Goal: Check status: Check status

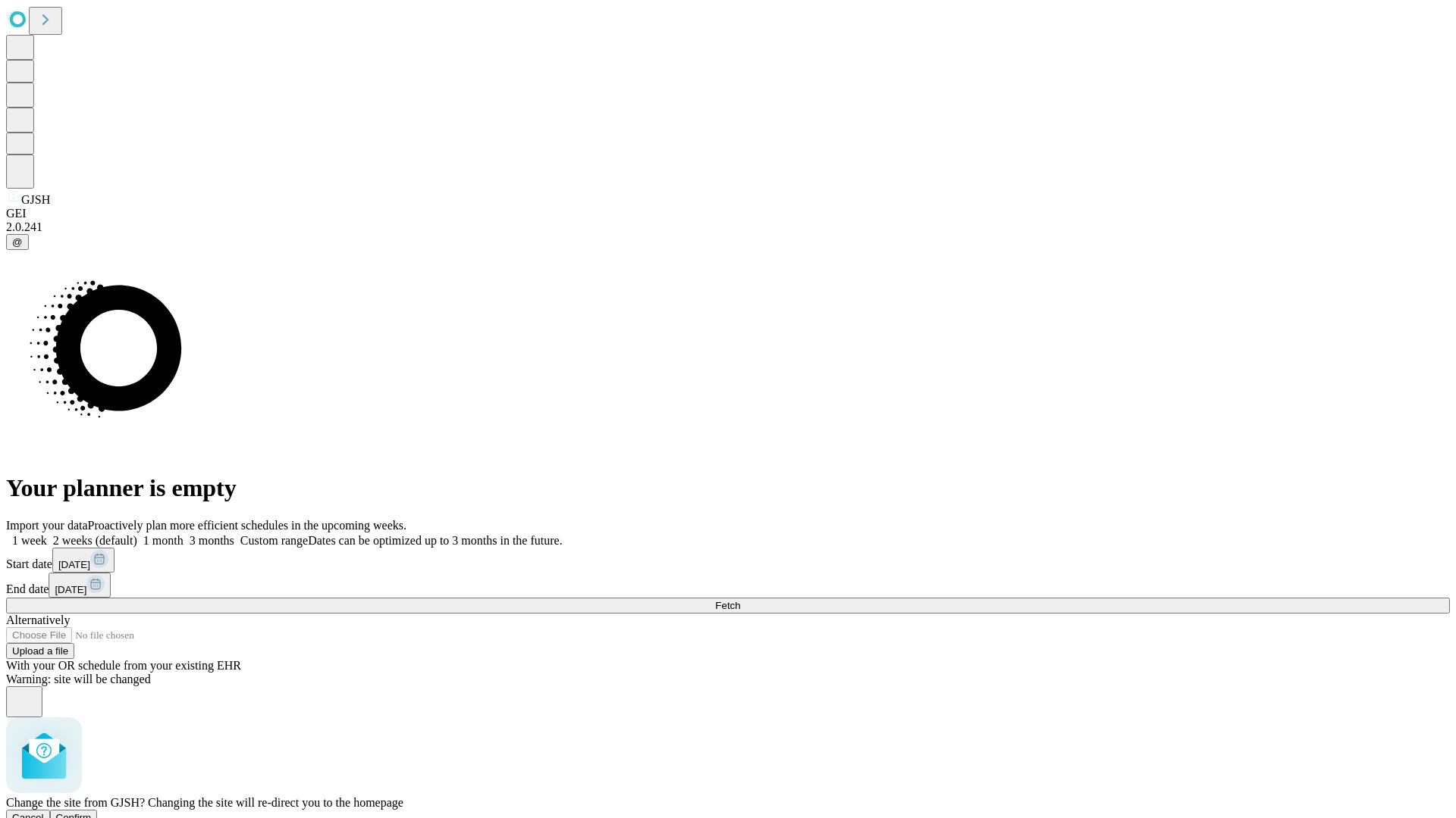
click at [92, 813] on span "Confirm" at bounding box center [74, 818] width 35 height 12
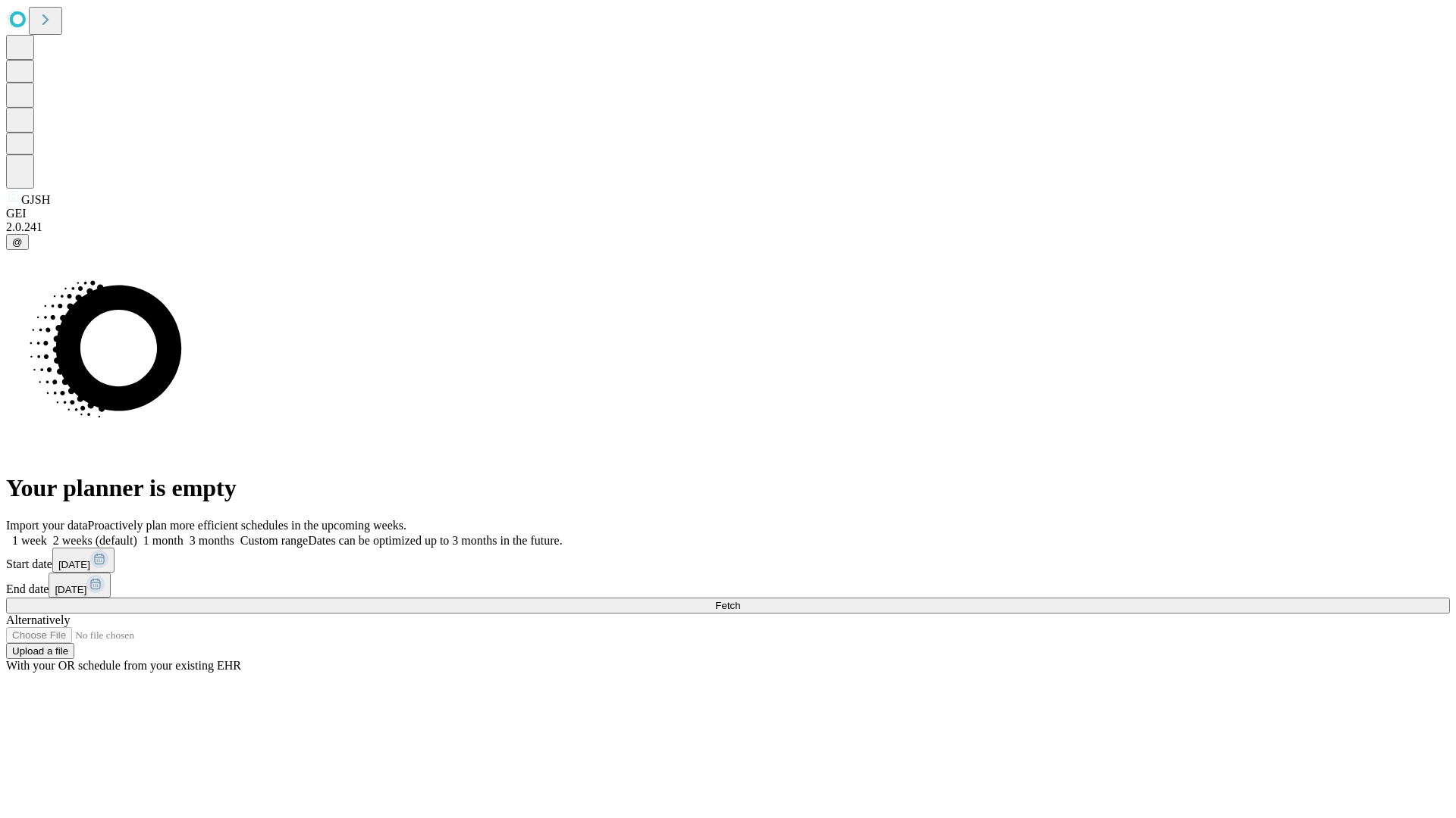
click at [184, 534] on label "1 month" at bounding box center [160, 541] width 46 height 13
click at [740, 600] on span "Fetch" at bounding box center [728, 605] width 25 height 12
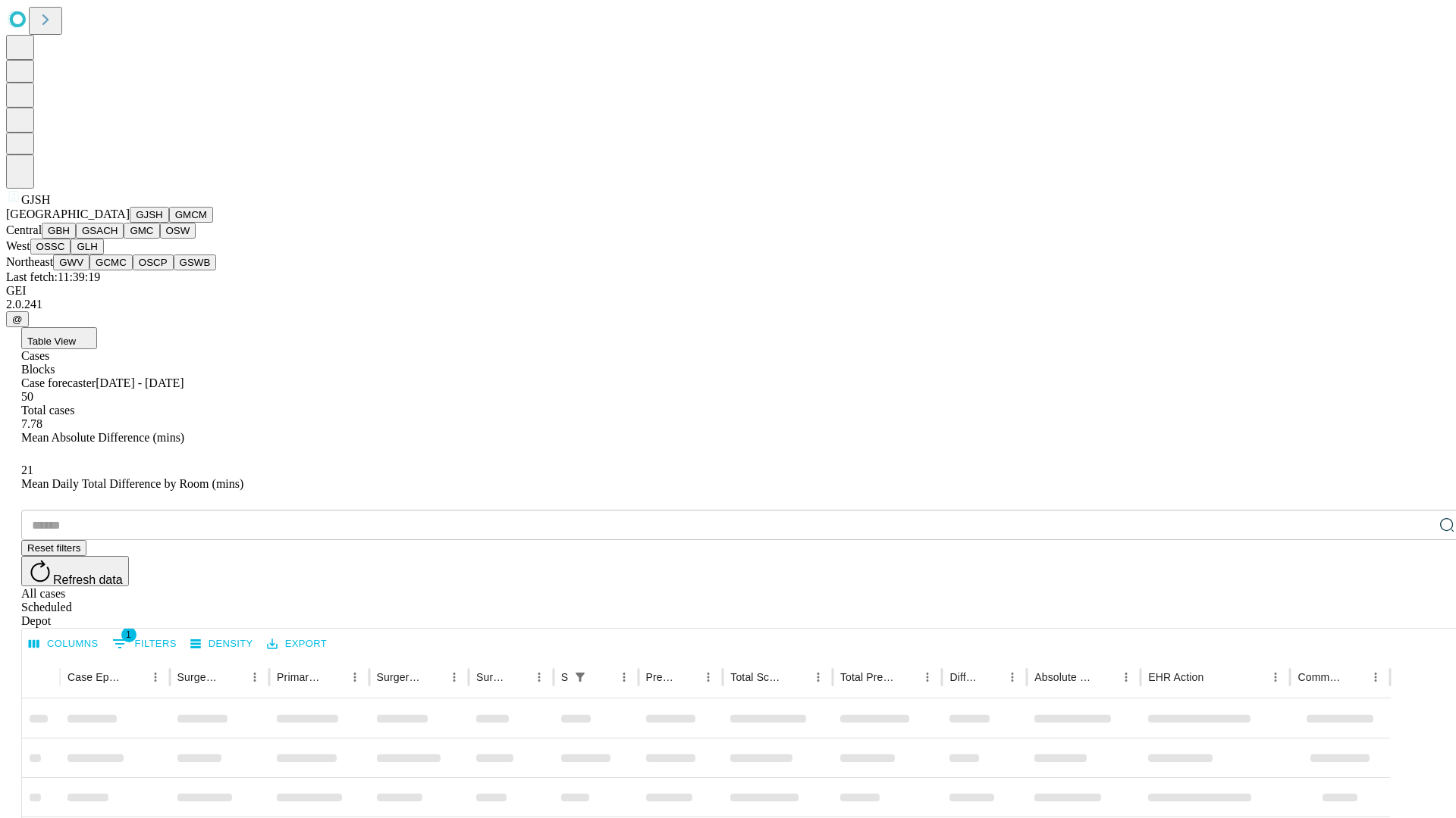
click at [169, 223] on button "GMCM" at bounding box center [191, 215] width 44 height 16
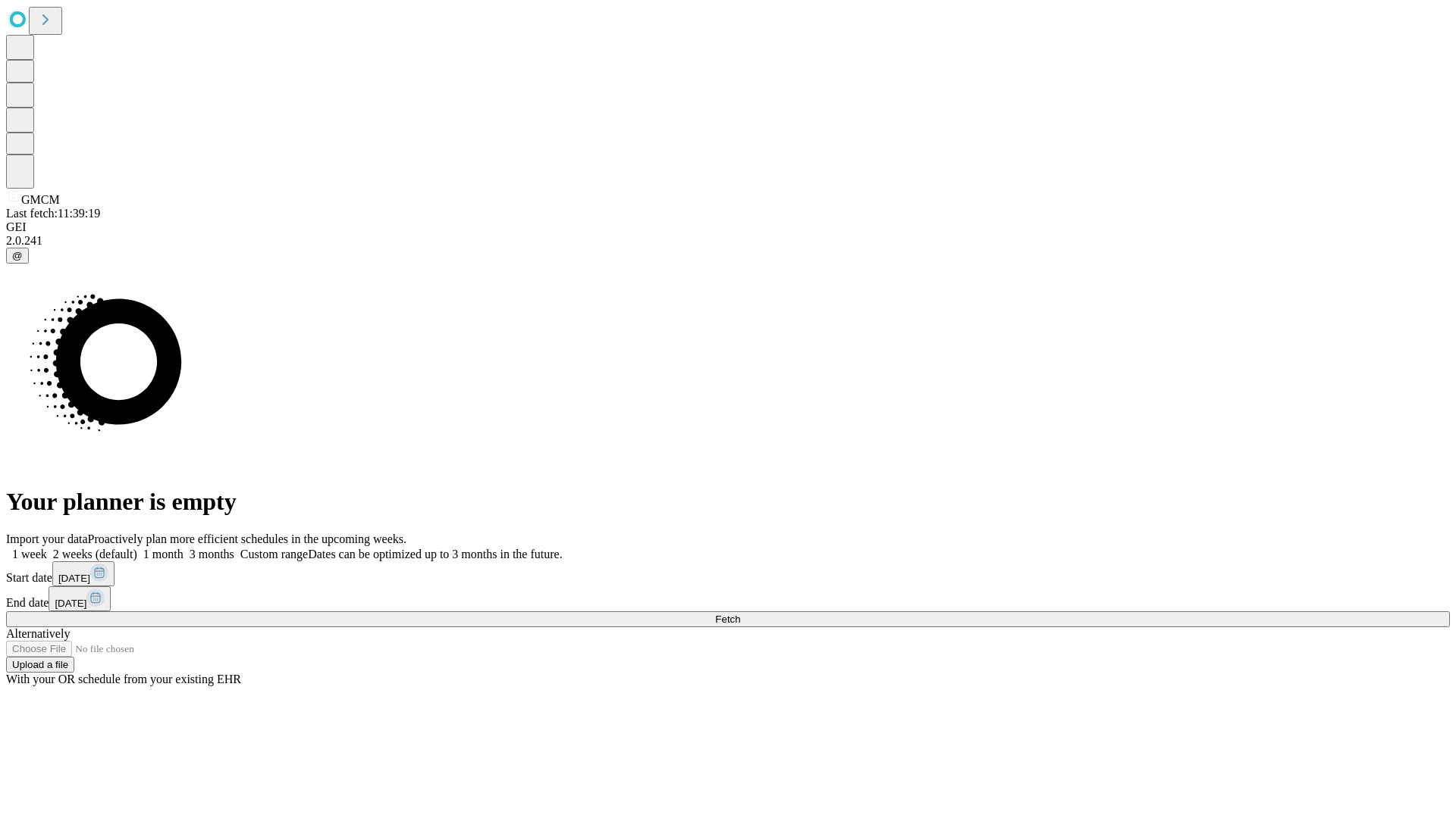
click at [184, 548] on label "1 month" at bounding box center [160, 554] width 46 height 13
click at [740, 614] on span "Fetch" at bounding box center [728, 619] width 25 height 12
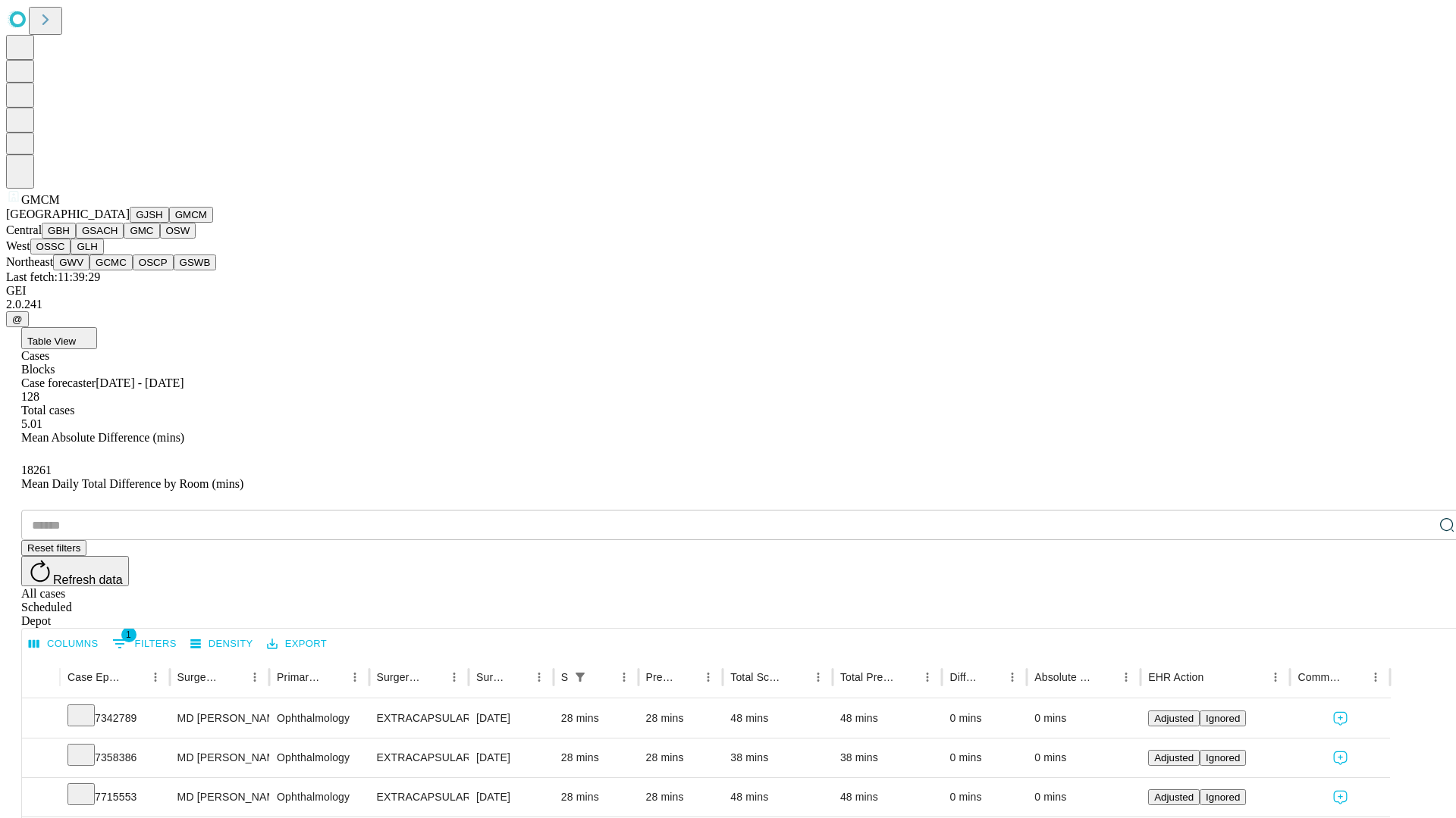
click at [75, 239] on button "GBH" at bounding box center [59, 231] width 35 height 16
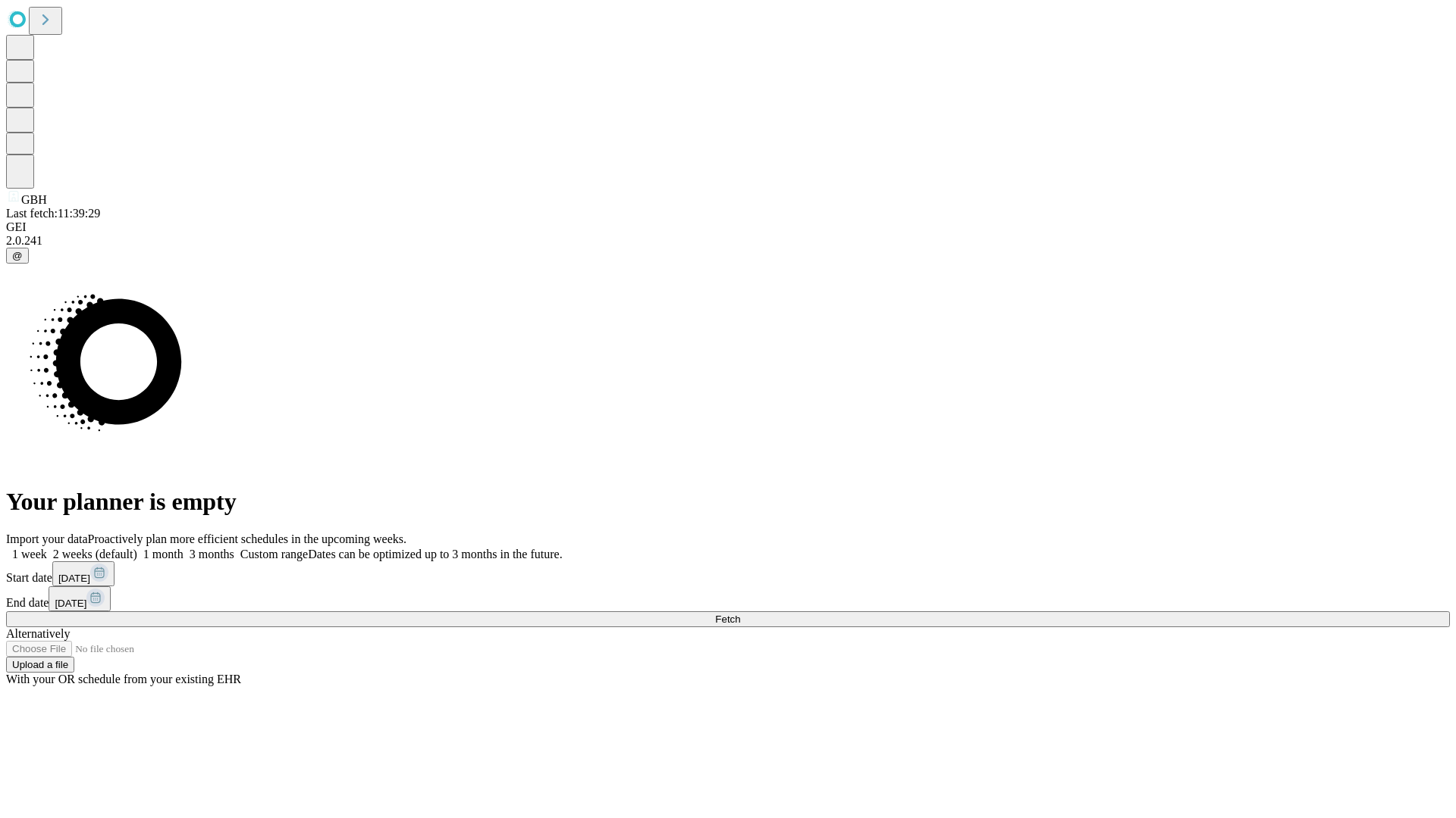
click at [184, 548] on label "1 month" at bounding box center [160, 554] width 46 height 13
click at [740, 614] on span "Fetch" at bounding box center [728, 619] width 25 height 12
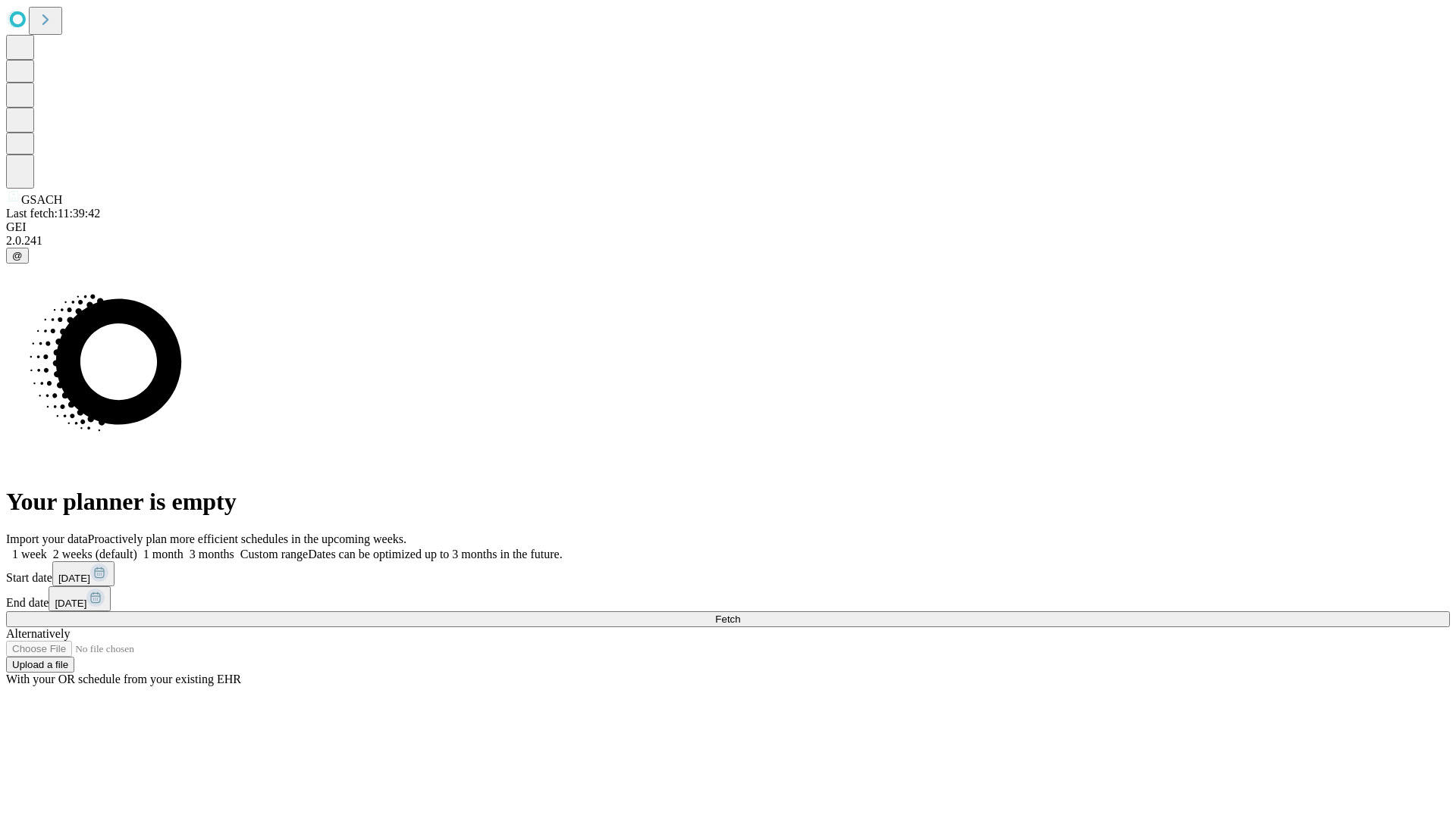
click at [184, 548] on label "1 month" at bounding box center [160, 554] width 46 height 13
click at [740, 614] on span "Fetch" at bounding box center [728, 619] width 25 height 12
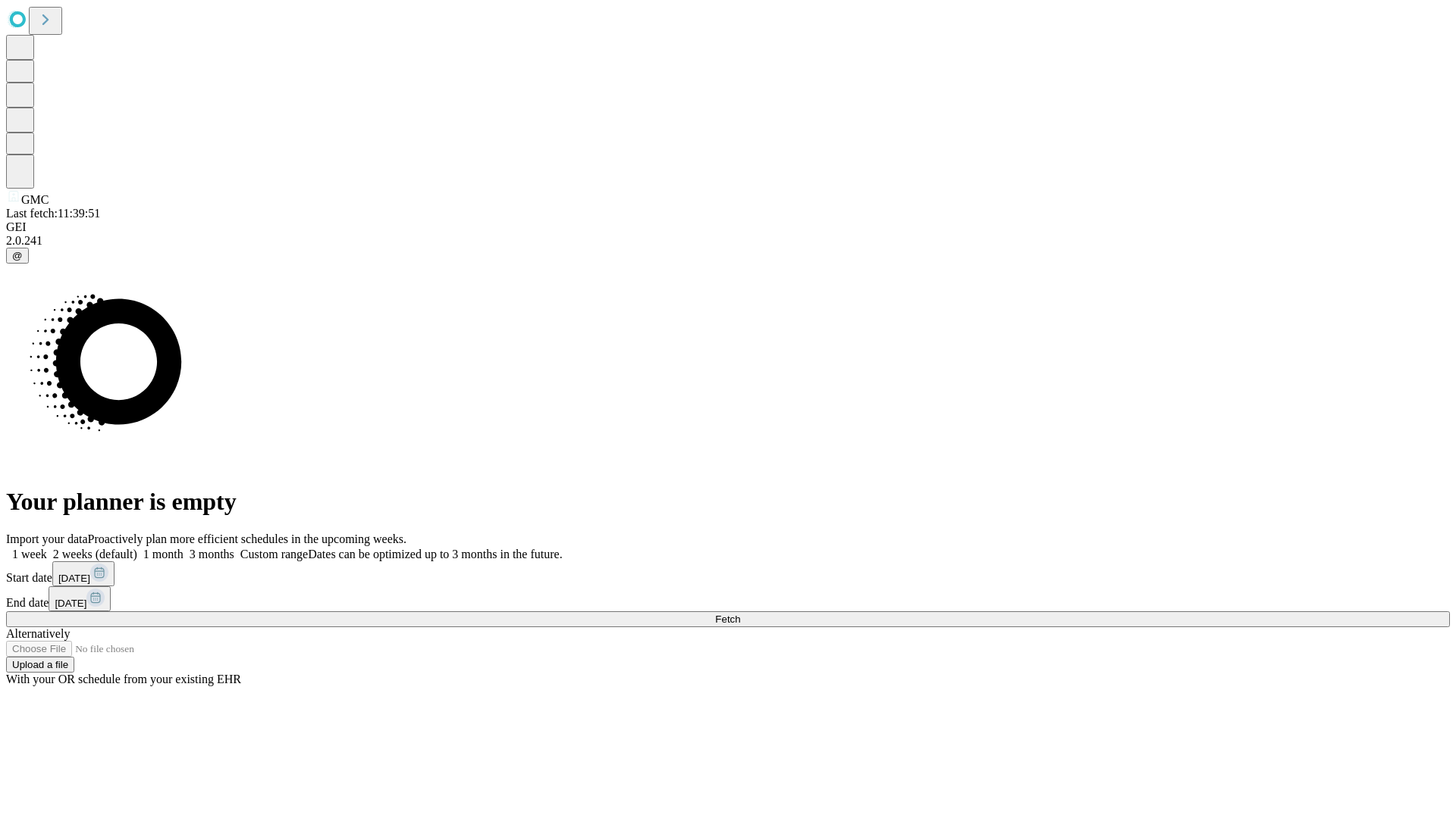
click at [184, 548] on label "1 month" at bounding box center [160, 554] width 46 height 13
click at [740, 614] on span "Fetch" at bounding box center [728, 619] width 25 height 12
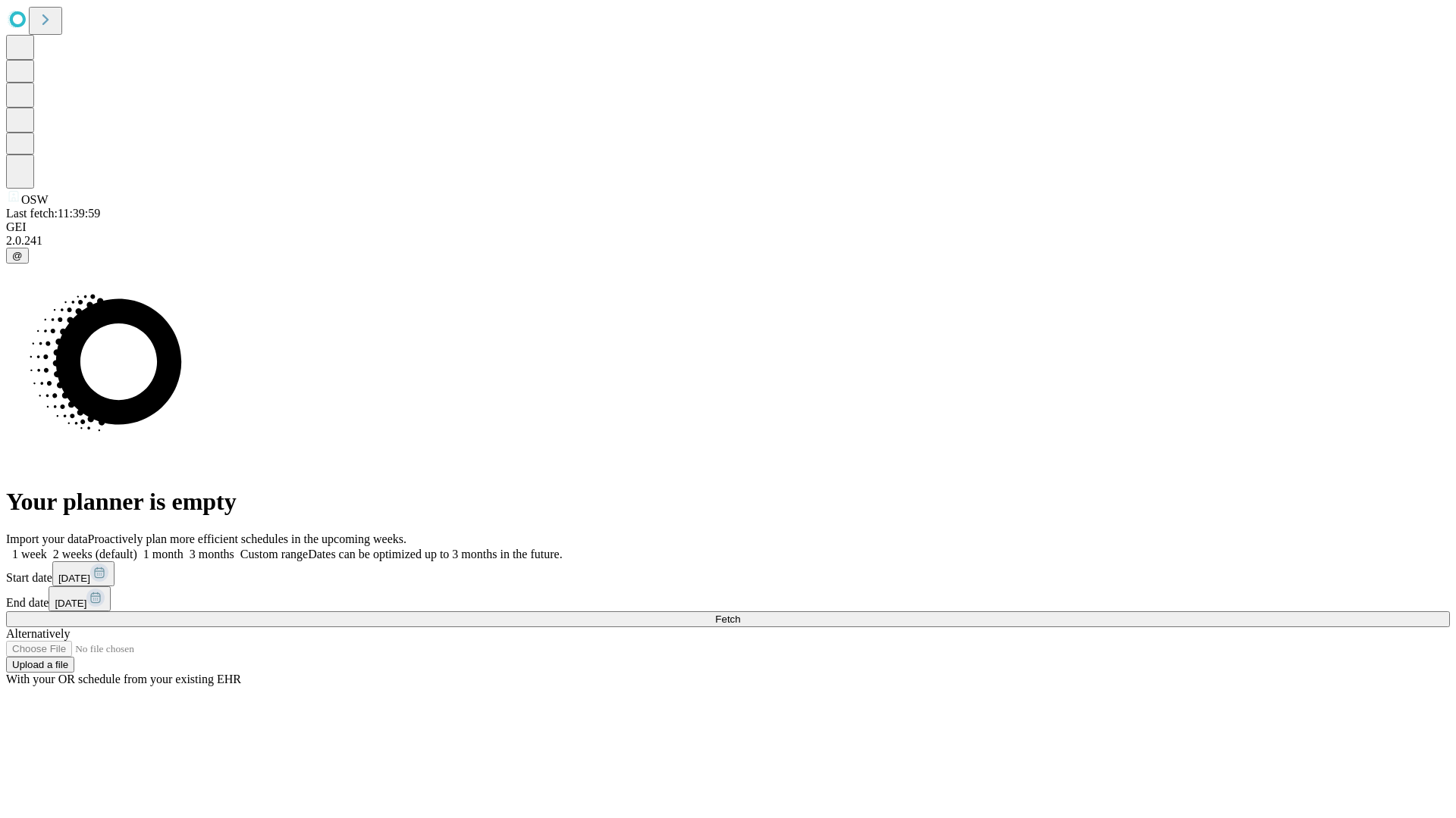
click at [184, 548] on label "1 month" at bounding box center [160, 554] width 46 height 13
click at [740, 614] on span "Fetch" at bounding box center [728, 619] width 25 height 12
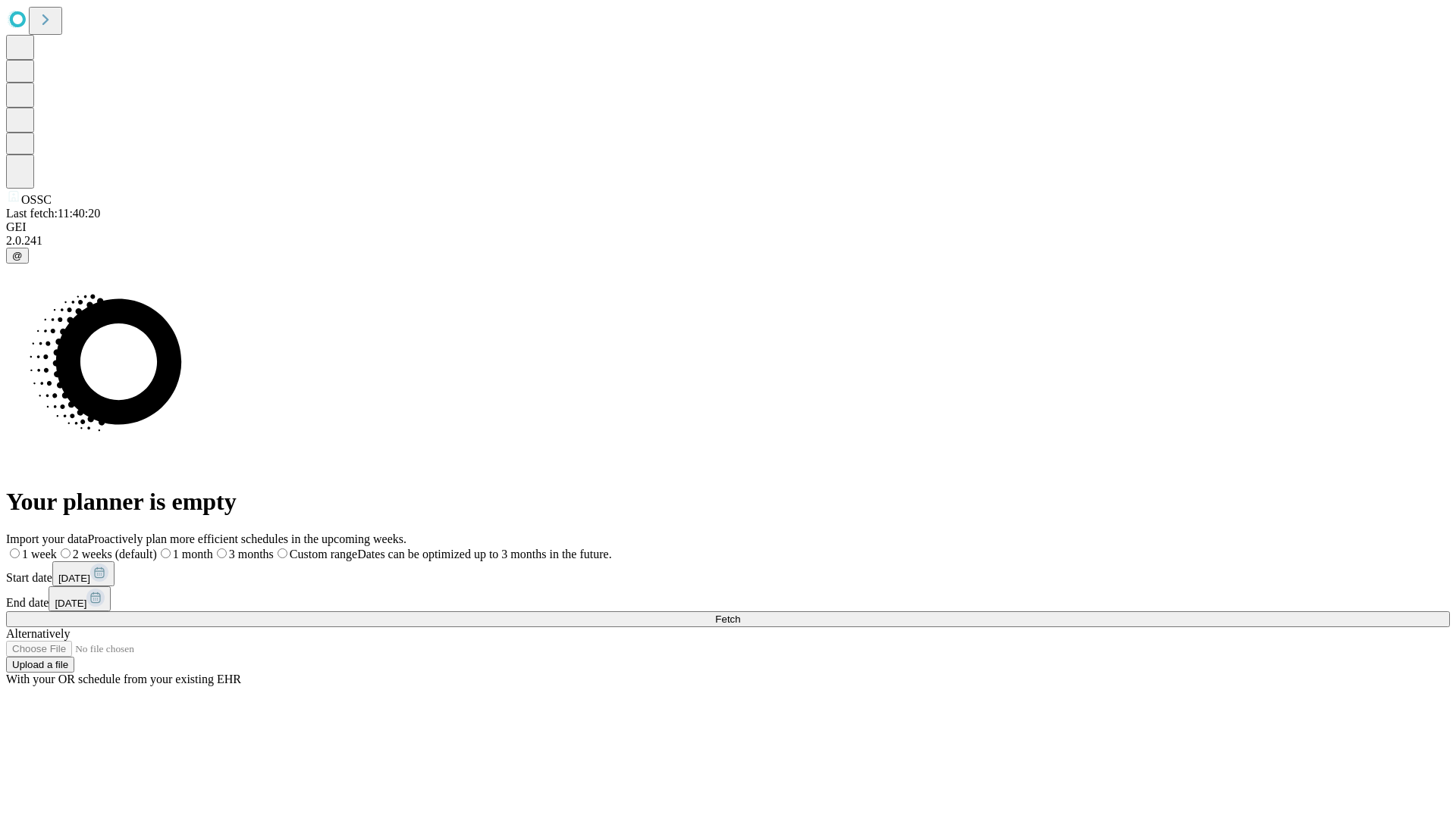
click at [213, 548] on label "1 month" at bounding box center [186, 554] width 56 height 13
click at [740, 614] on span "Fetch" at bounding box center [728, 619] width 25 height 12
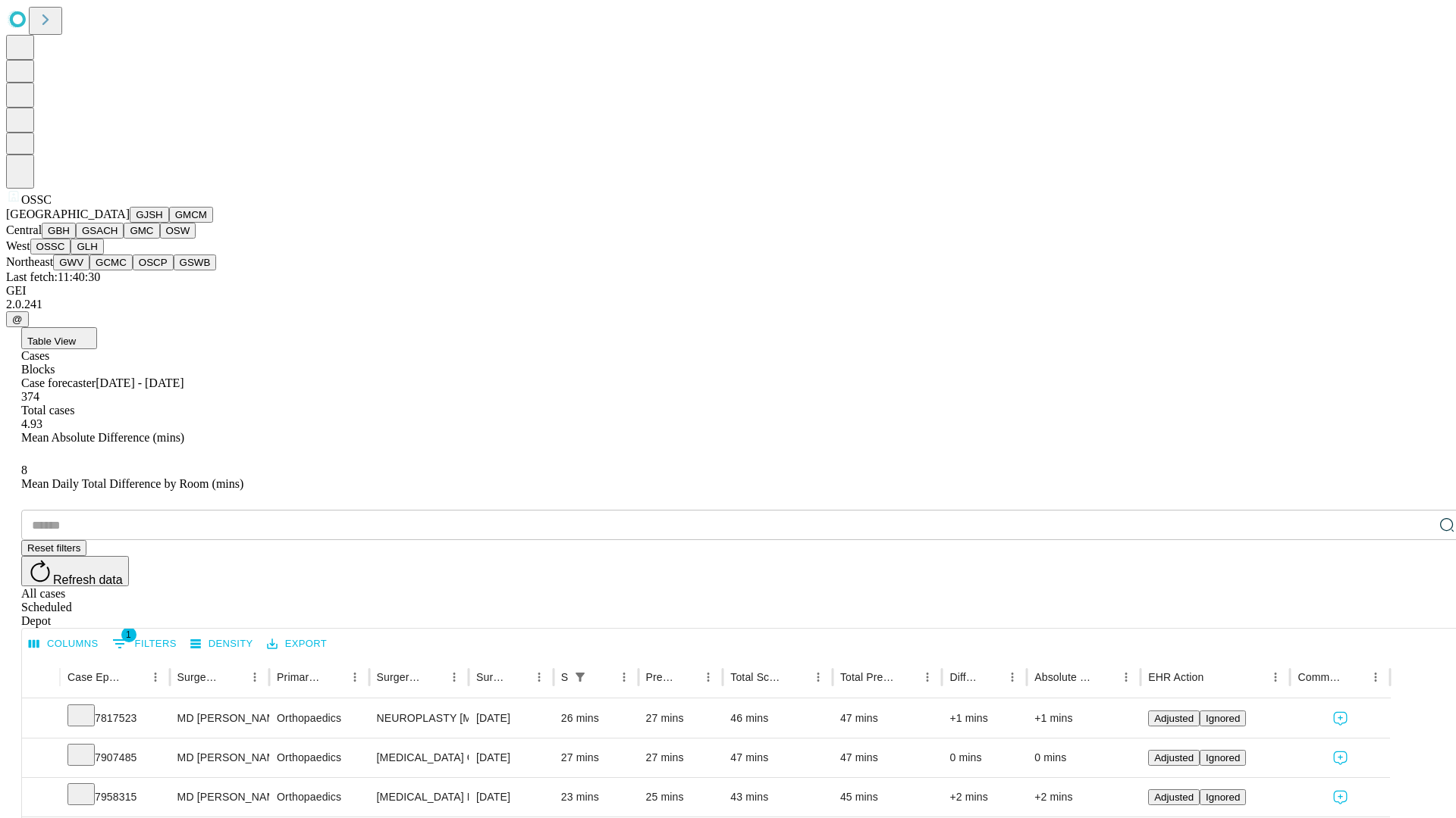
click at [103, 254] on button "GLH" at bounding box center [87, 247] width 33 height 16
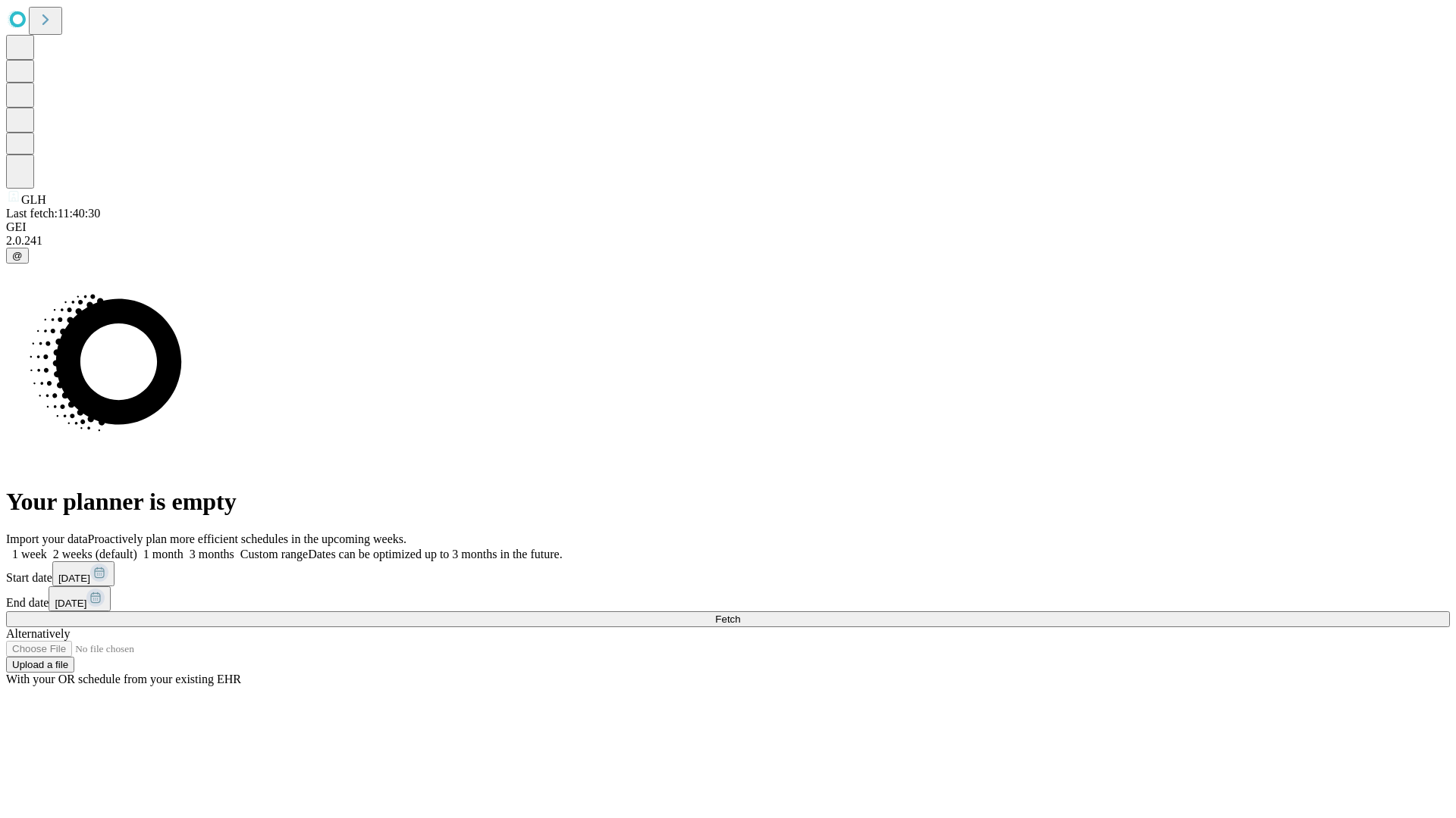
click at [184, 548] on label "1 month" at bounding box center [160, 554] width 46 height 13
click at [740, 614] on span "Fetch" at bounding box center [728, 619] width 25 height 12
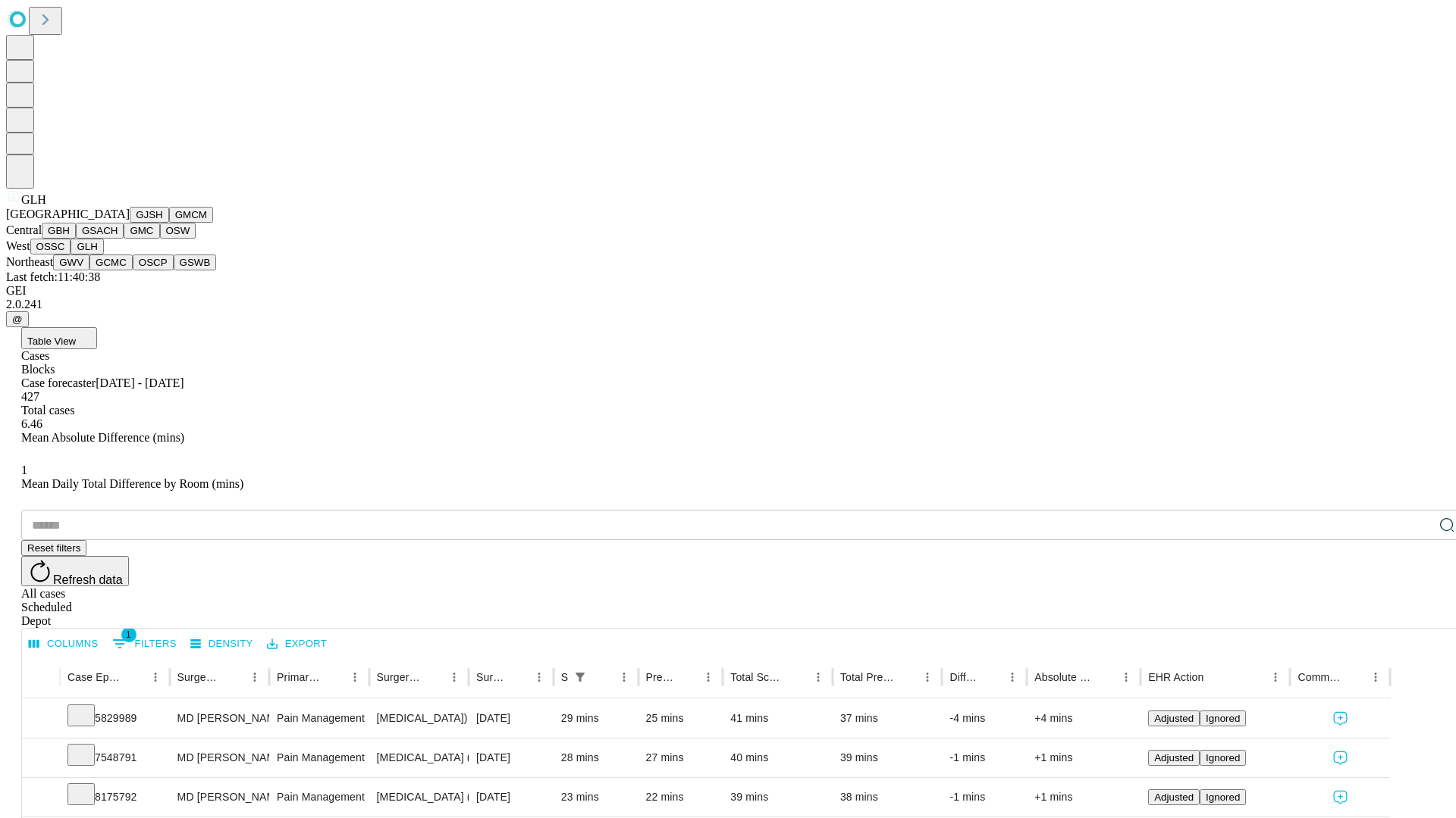
click at [89, 271] on button "GWV" at bounding box center [71, 263] width 36 height 16
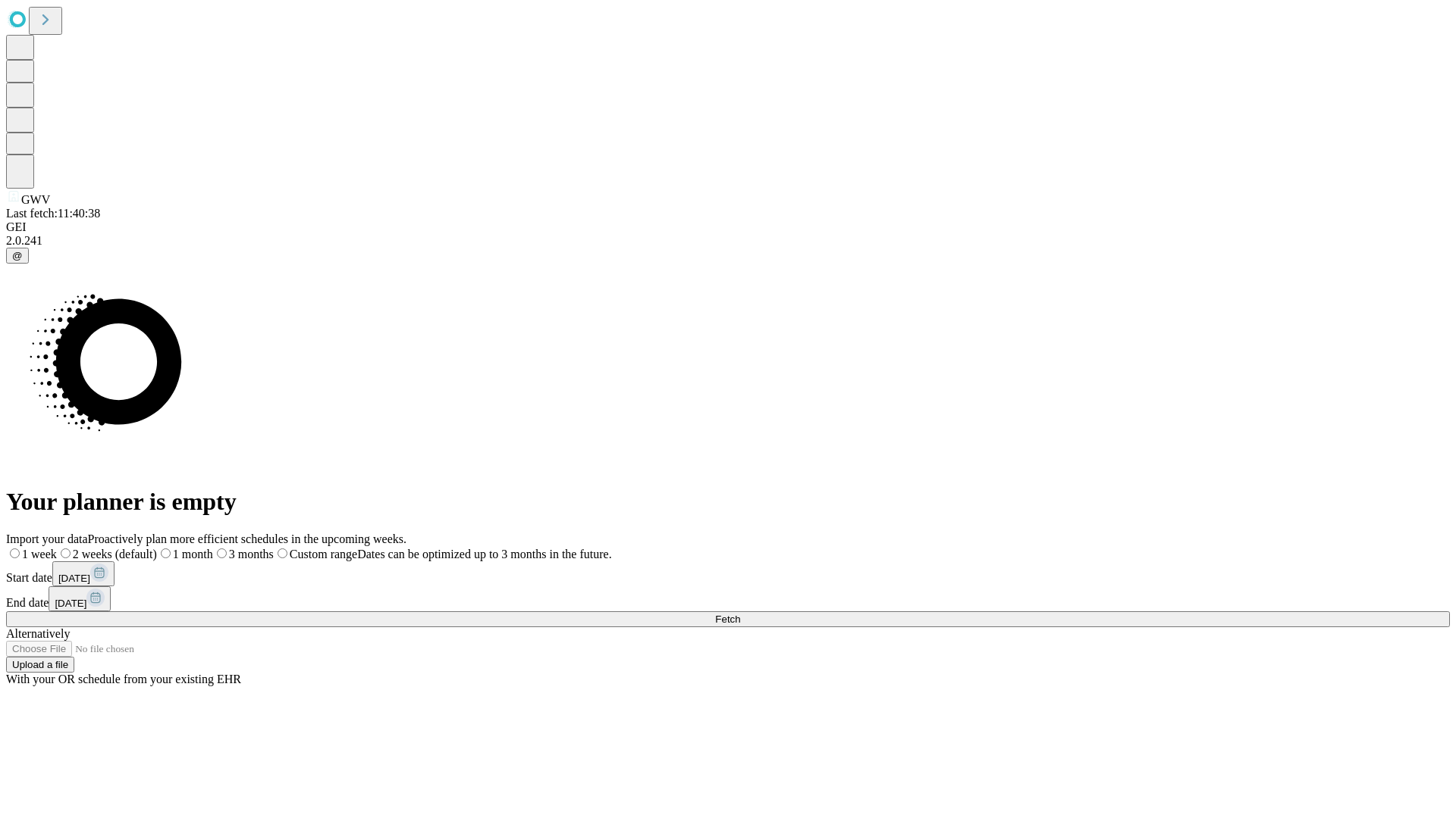
click at [213, 548] on label "1 month" at bounding box center [186, 554] width 56 height 13
click at [740, 614] on span "Fetch" at bounding box center [728, 619] width 25 height 12
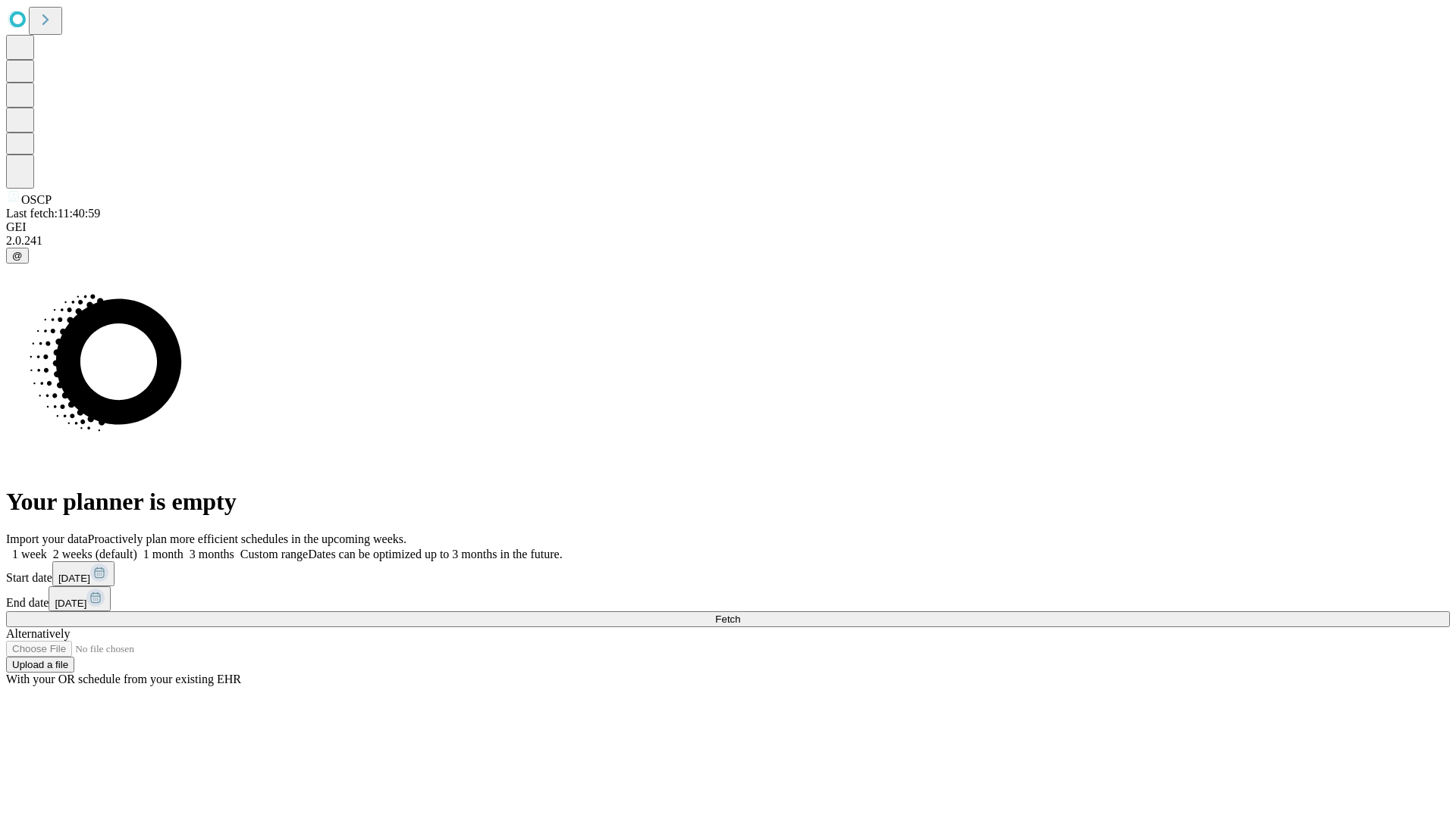
click at [184, 548] on label "1 month" at bounding box center [160, 554] width 46 height 13
click at [740, 614] on span "Fetch" at bounding box center [728, 619] width 25 height 12
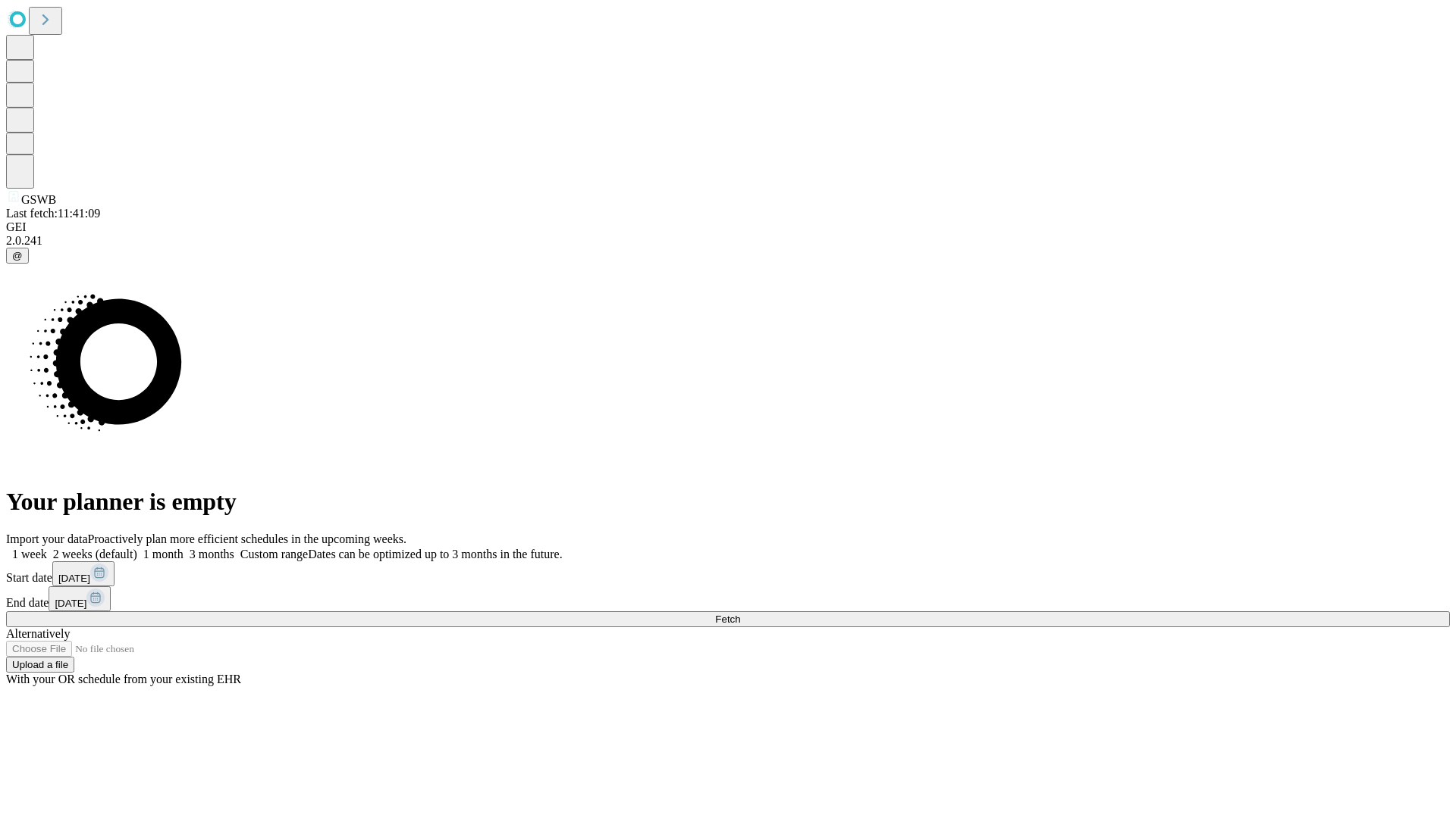
click at [184, 548] on label "1 month" at bounding box center [160, 554] width 46 height 13
click at [740, 614] on span "Fetch" at bounding box center [728, 619] width 25 height 12
